Goal: Information Seeking & Learning: Learn about a topic

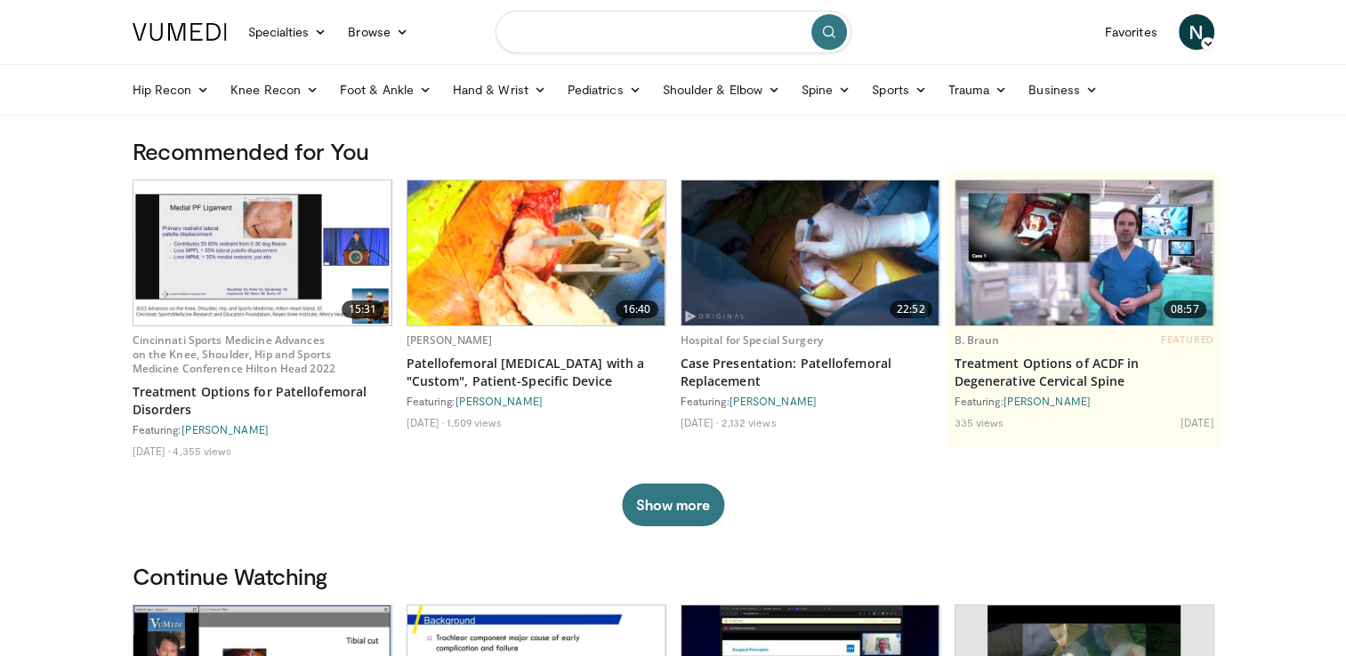
click at [620, 36] on input "Search topics, interventions" at bounding box center [673, 32] width 356 height 43
type input "**********"
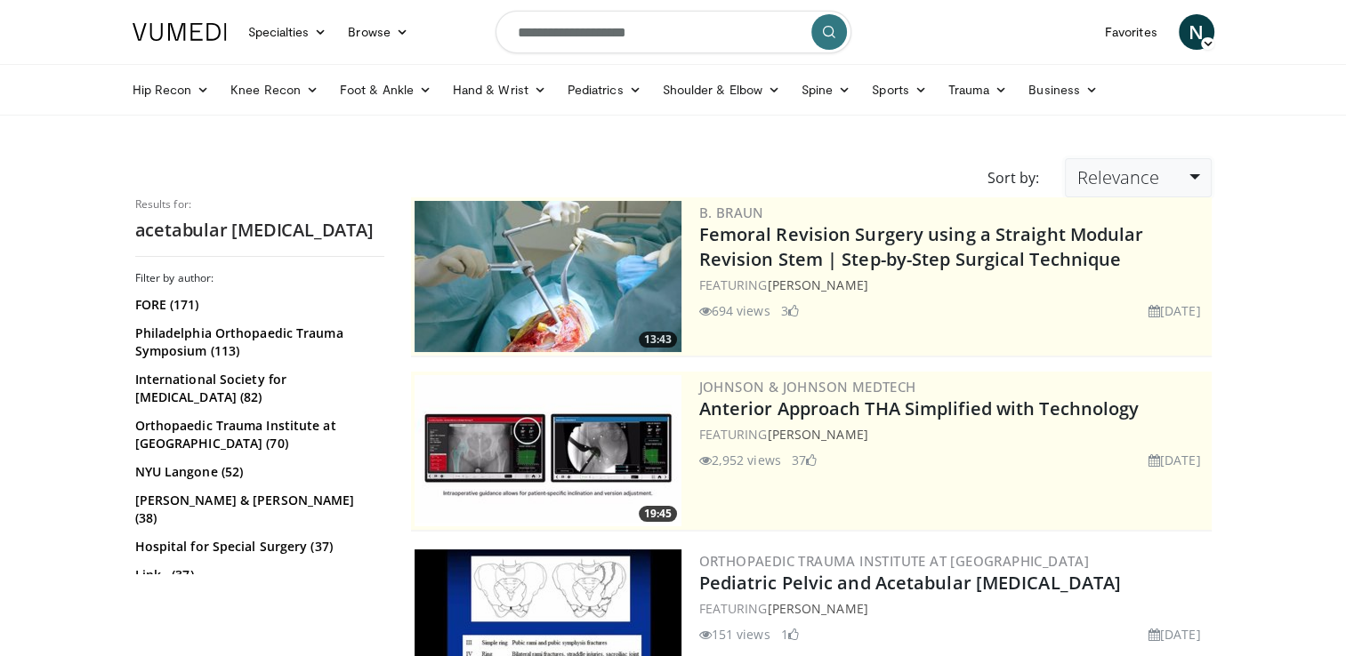
click at [1176, 187] on link "Relevance" at bounding box center [1138, 177] width 146 height 39
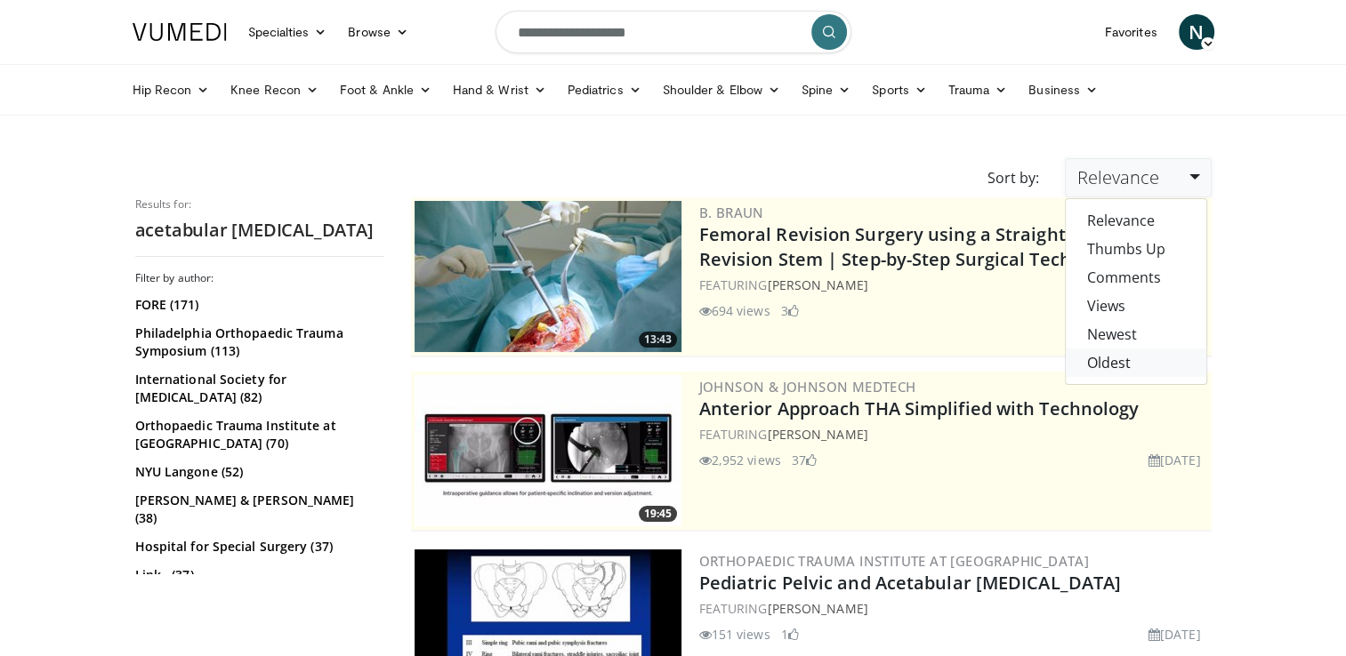
click at [1130, 357] on link "Oldest" at bounding box center [1135, 363] width 141 height 28
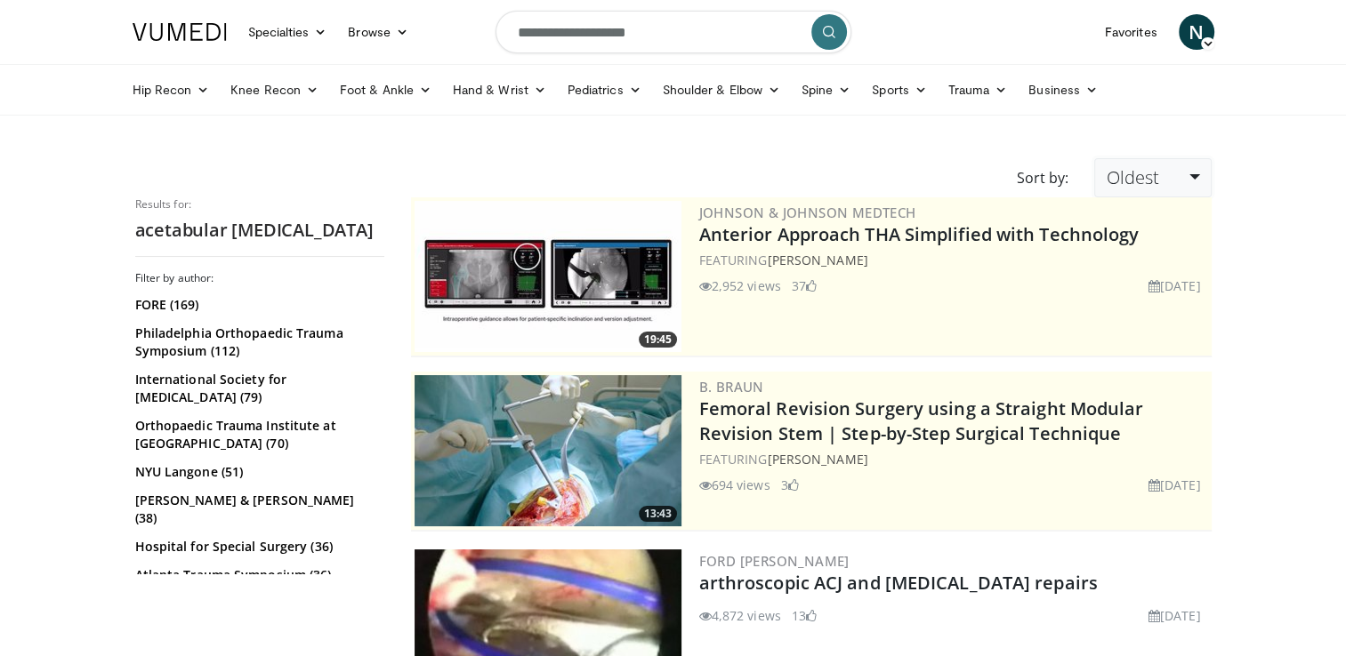
click at [1170, 187] on link "Oldest" at bounding box center [1152, 177] width 117 height 39
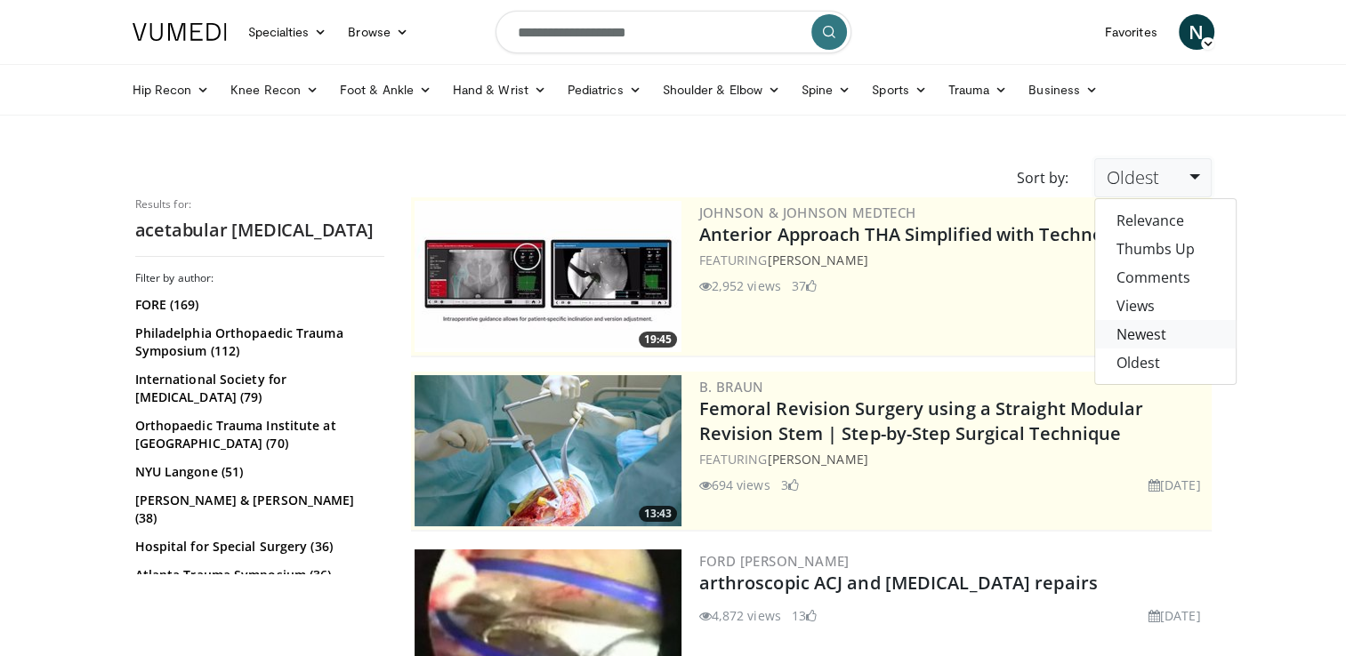
click at [1146, 336] on link "Newest" at bounding box center [1165, 334] width 141 height 28
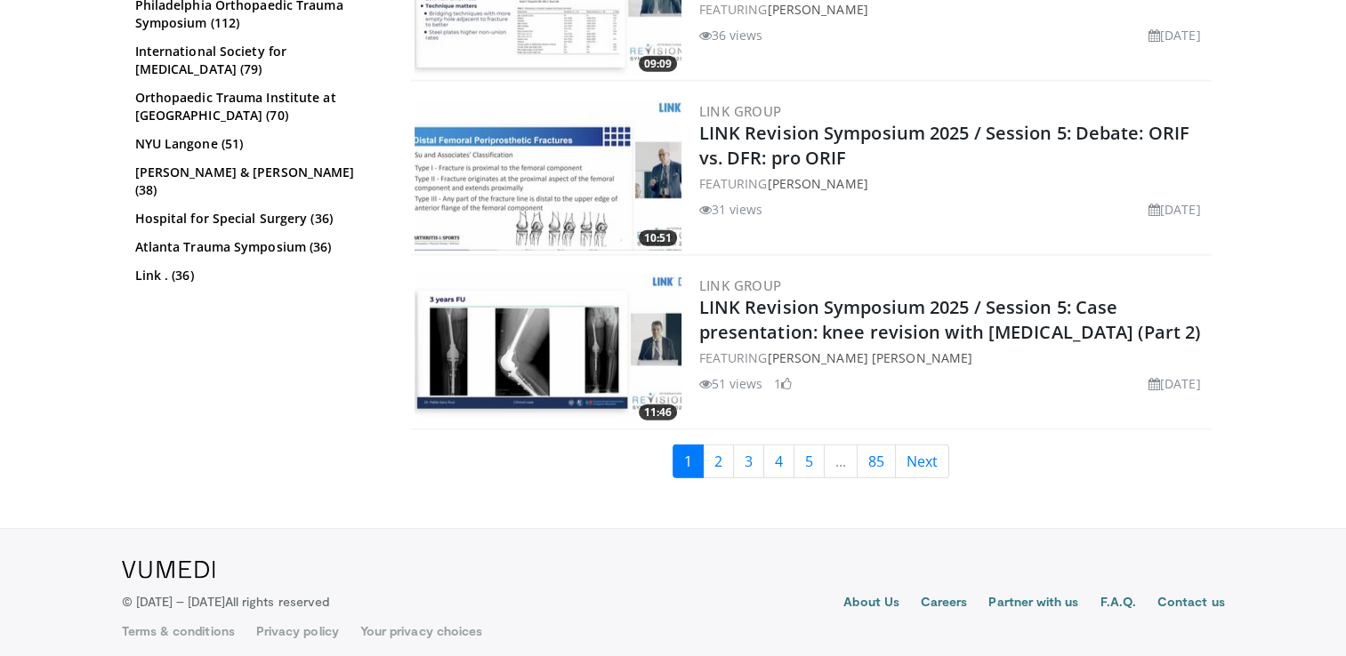
scroll to position [4522, 0]
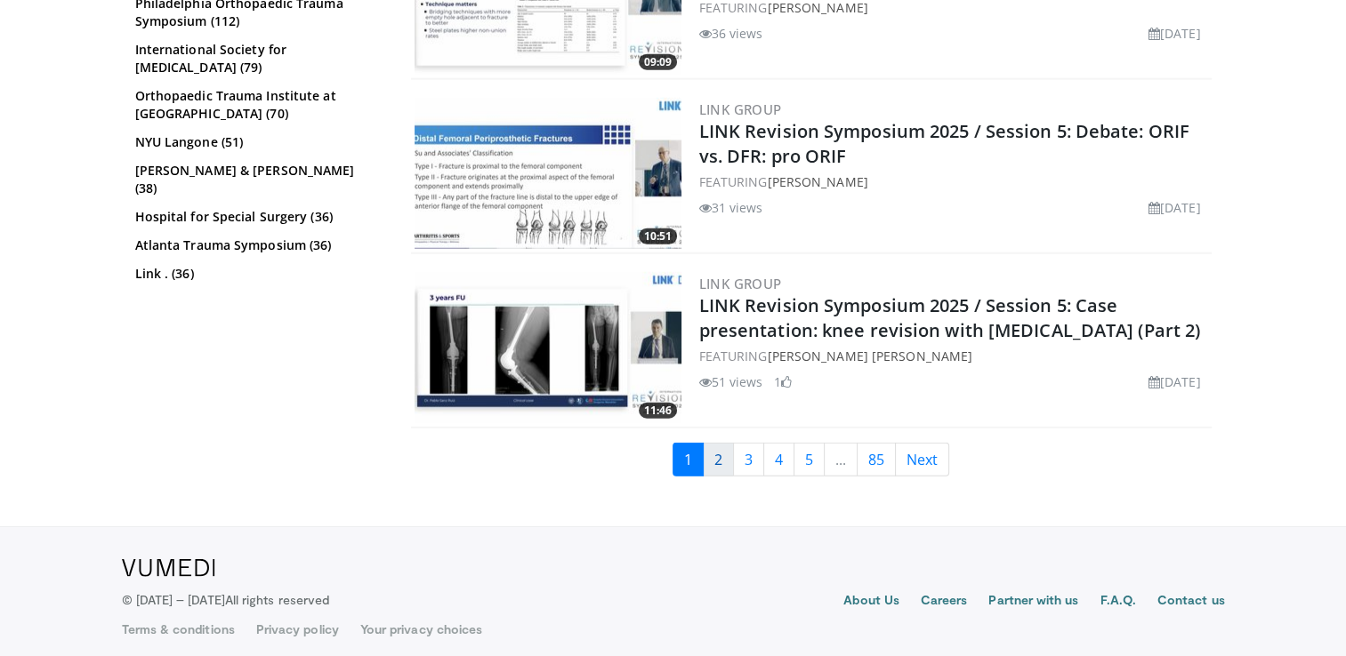
click at [720, 456] on link "2" at bounding box center [718, 460] width 31 height 34
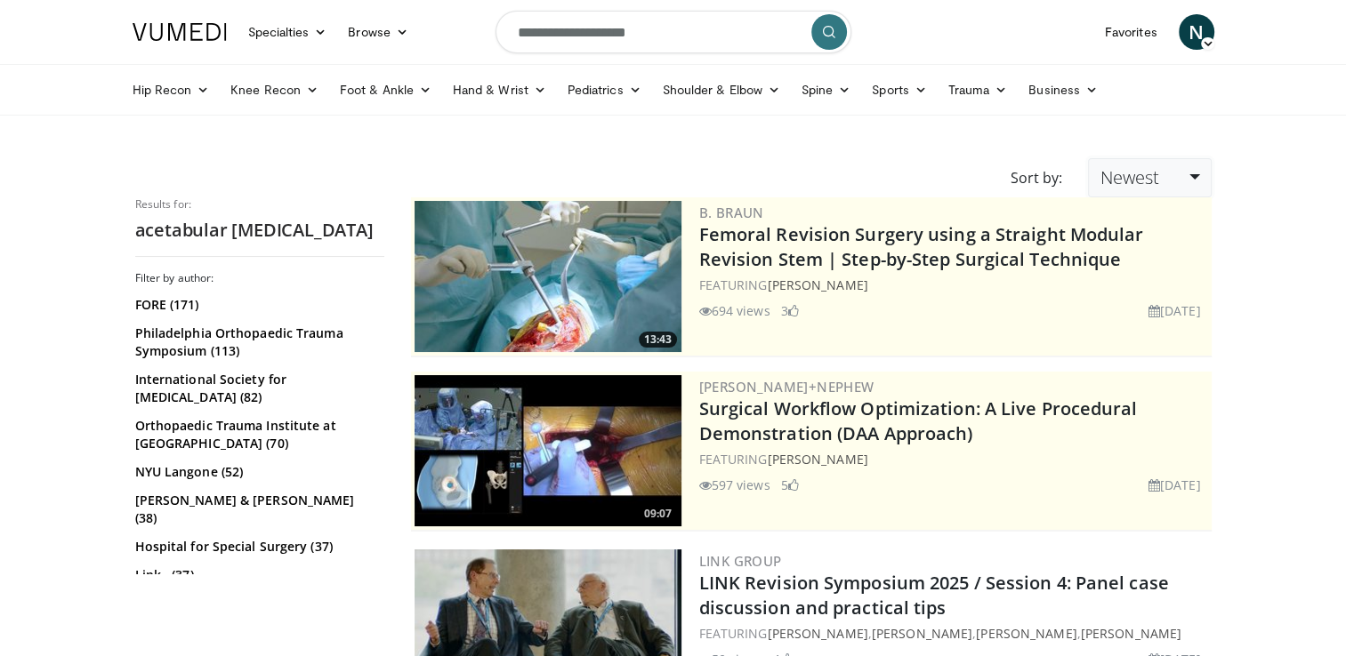
click at [1154, 162] on link "Newest" at bounding box center [1149, 177] width 123 height 39
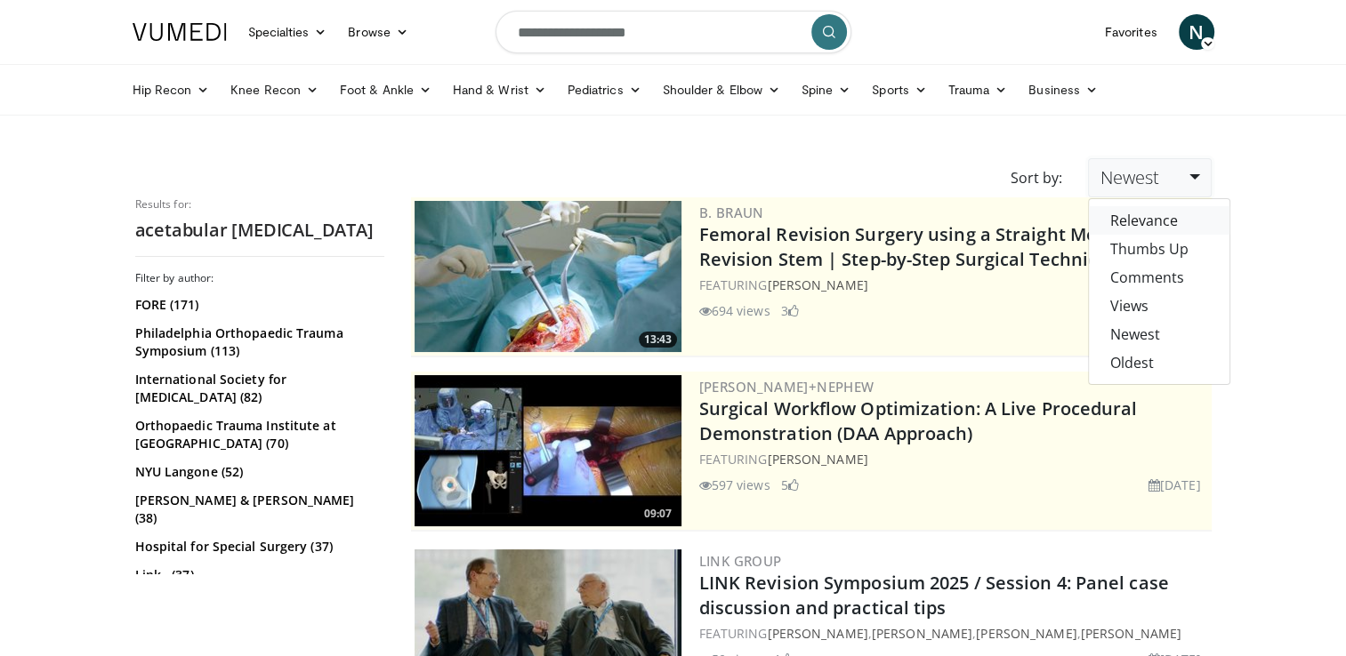
click at [1132, 224] on link "Relevance" at bounding box center [1159, 220] width 141 height 28
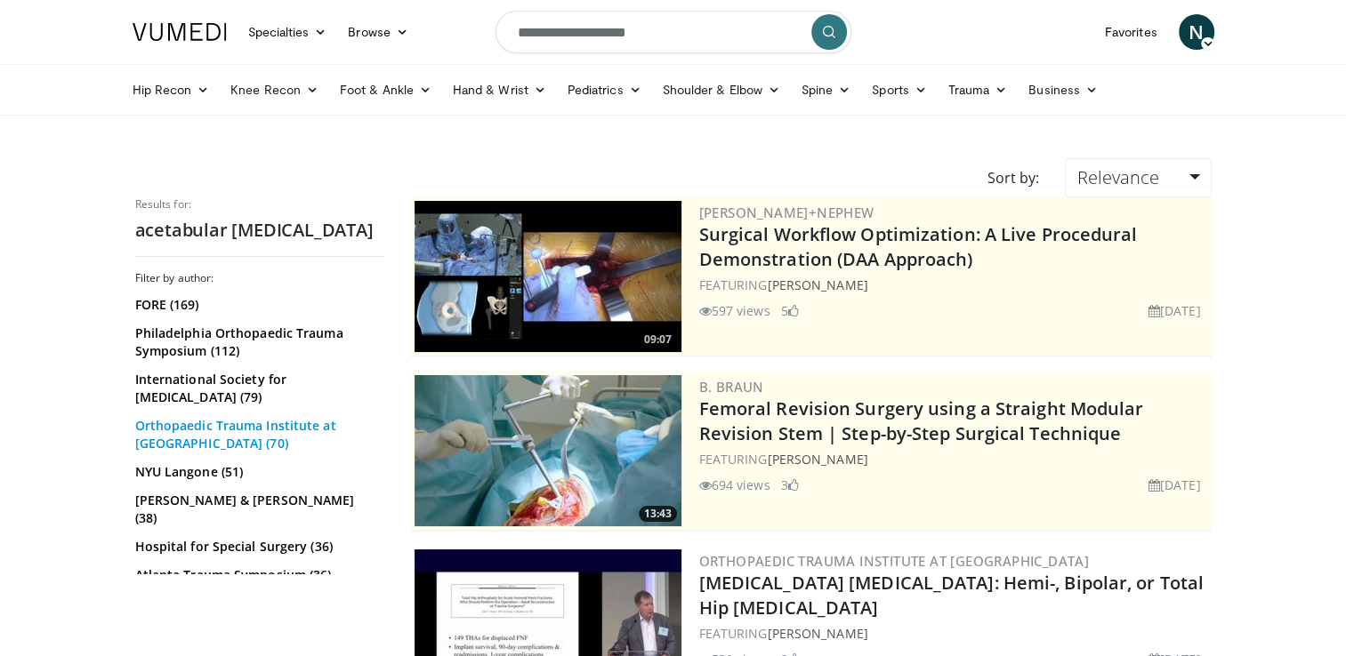
click at [263, 423] on link "Orthopaedic Trauma Institute at [GEOGRAPHIC_DATA] (70)" at bounding box center [257, 435] width 245 height 36
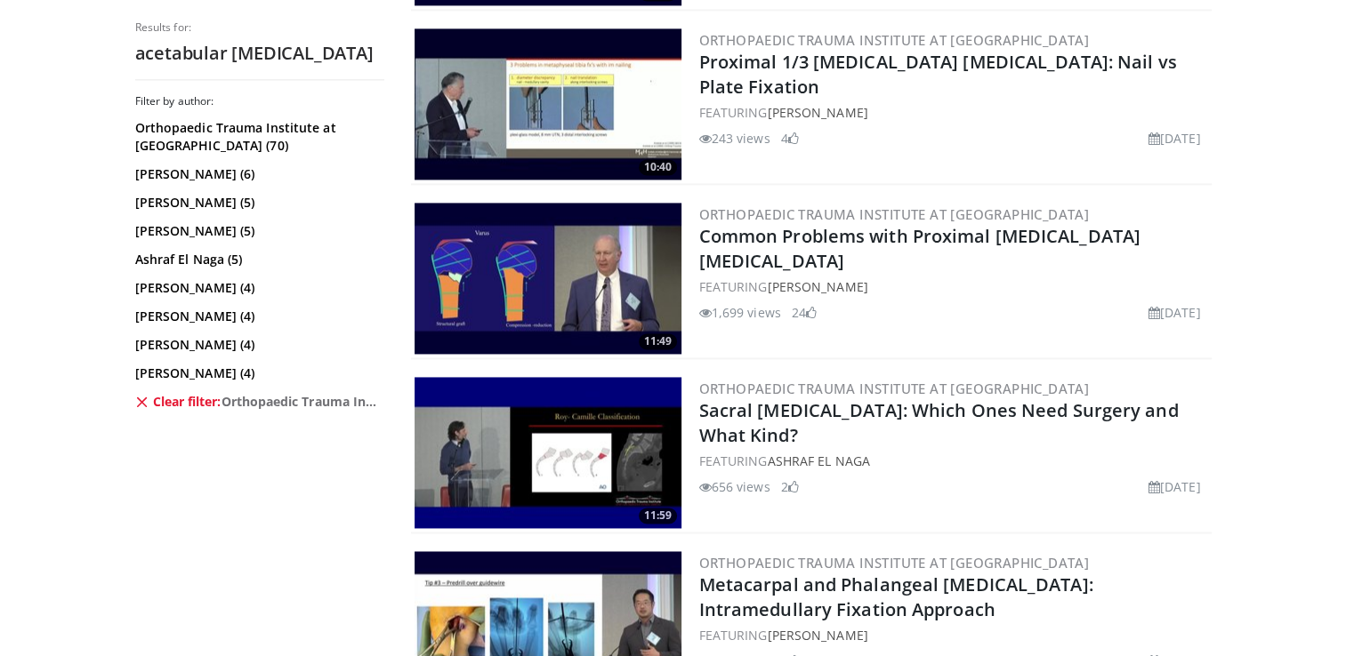
scroll to position [2621, 0]
